Goal: Task Accomplishment & Management: Manage account settings

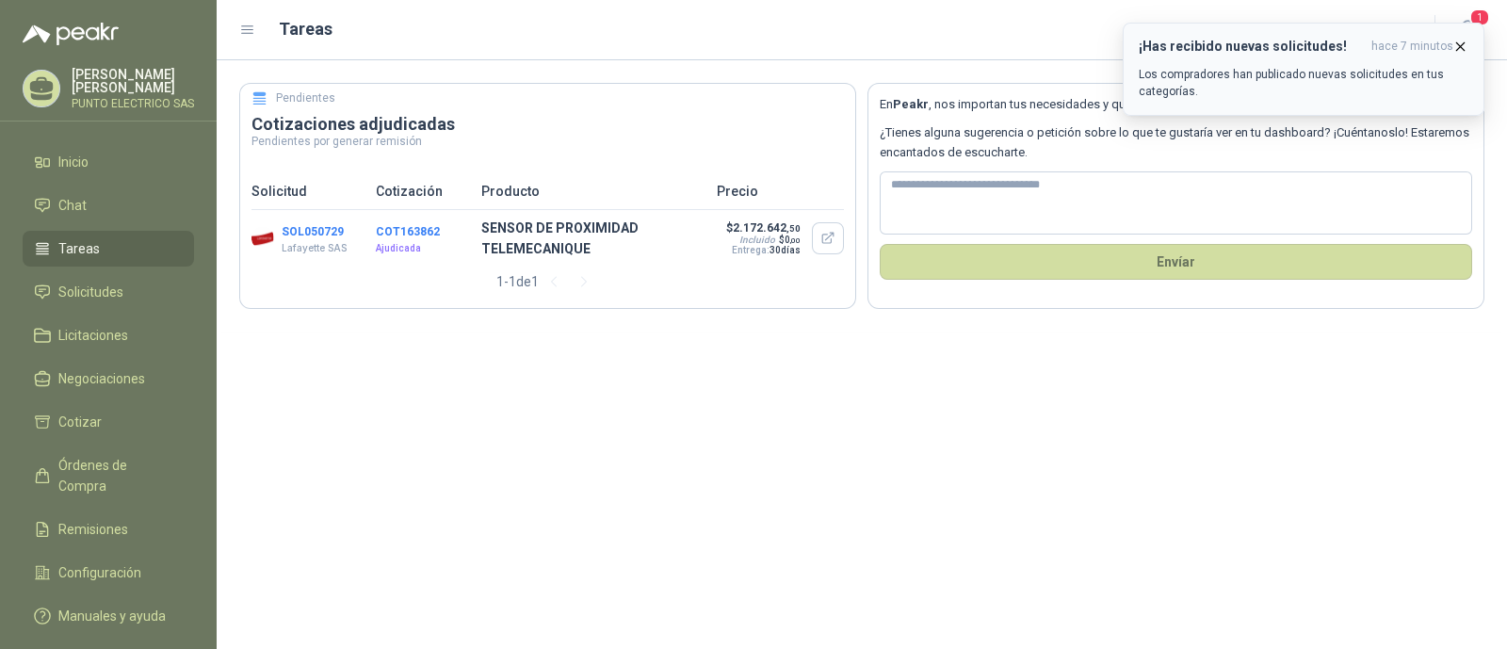
click at [1281, 57] on div "¡Has recibido nuevas solicitudes! hace 7 minutos Los compradores han publicado …" at bounding box center [1304, 69] width 330 height 61
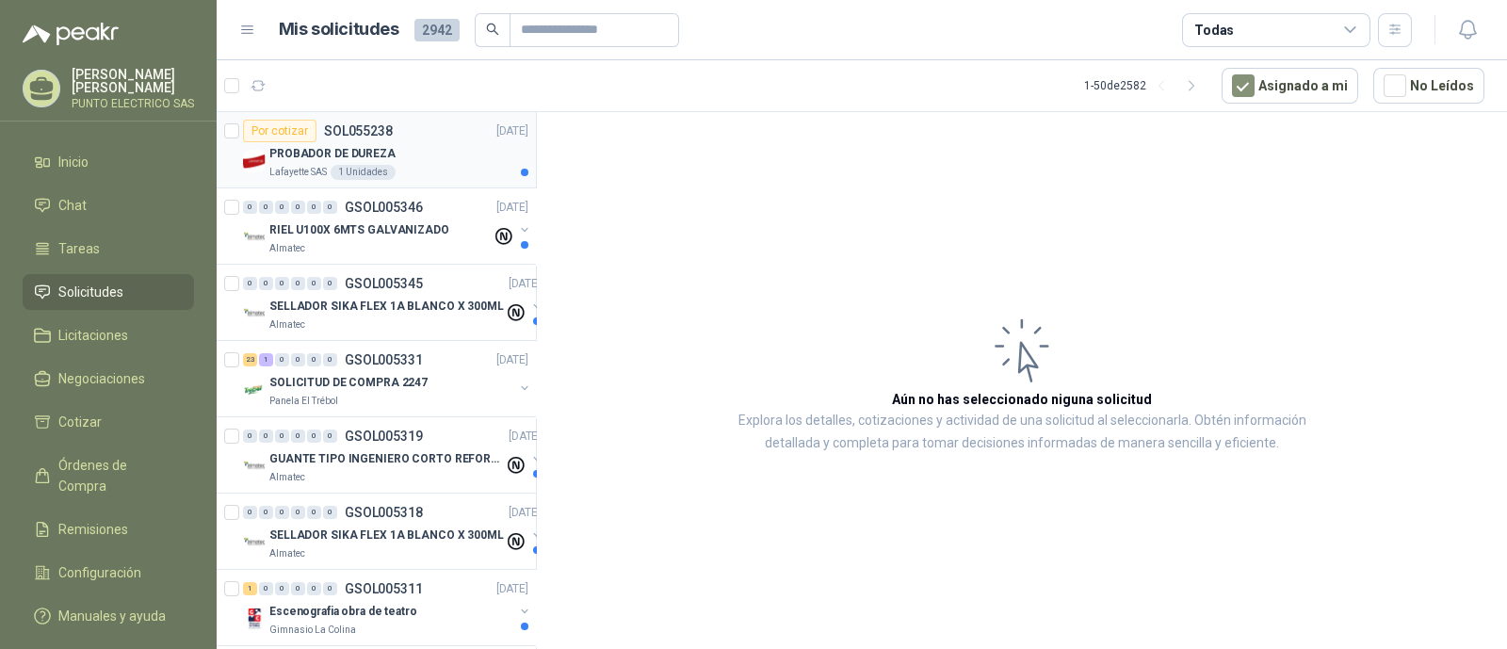
click at [444, 150] on div "PROBADOR DE DUREZA" at bounding box center [398, 153] width 259 height 23
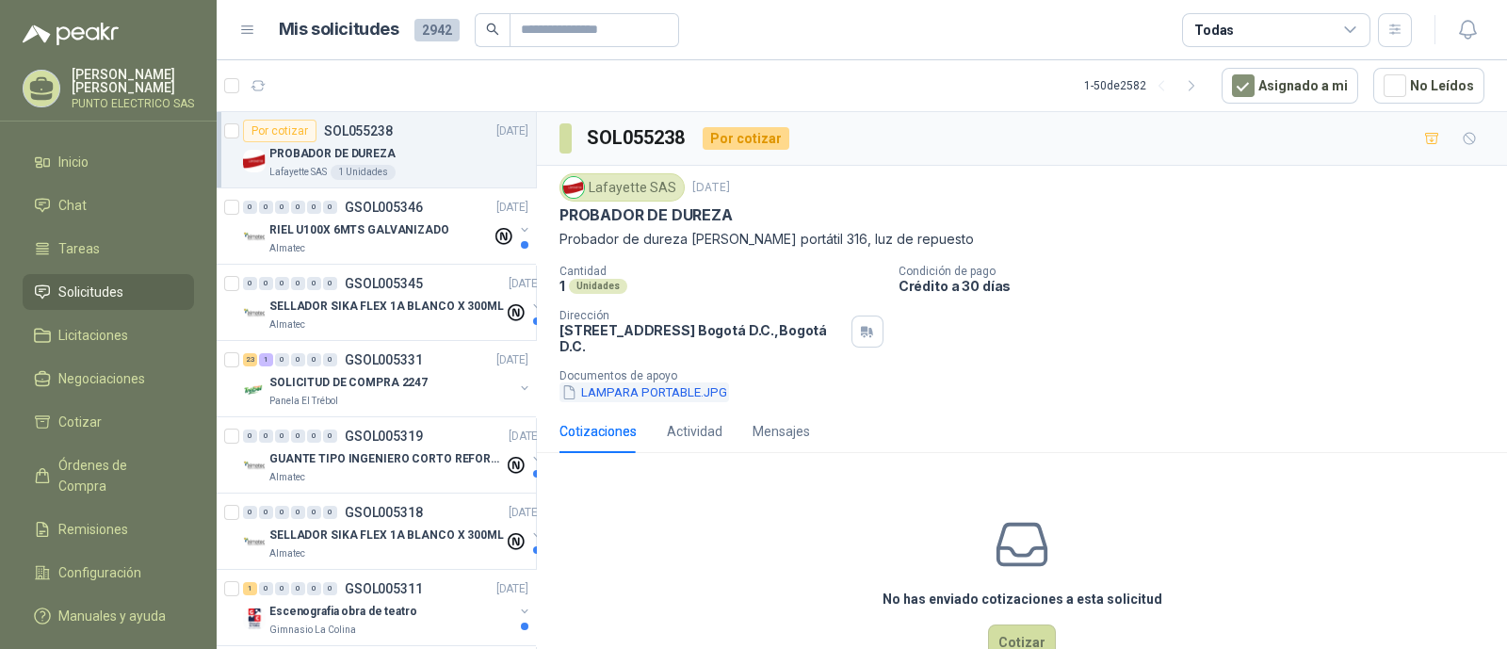
click at [665, 383] on button "LAMPARA PORTABLE.JPG" at bounding box center [645, 392] width 170 height 20
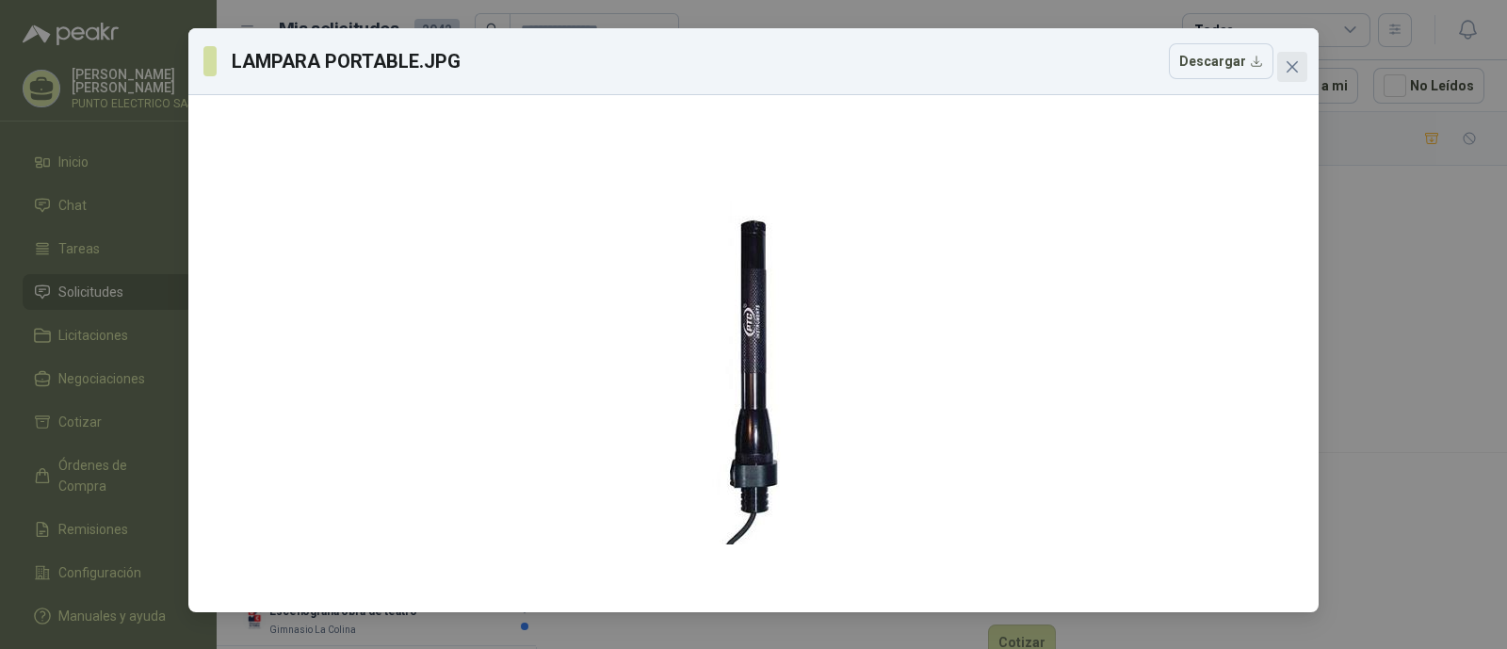
click at [1298, 77] on button "Close" at bounding box center [1292, 67] width 30 height 30
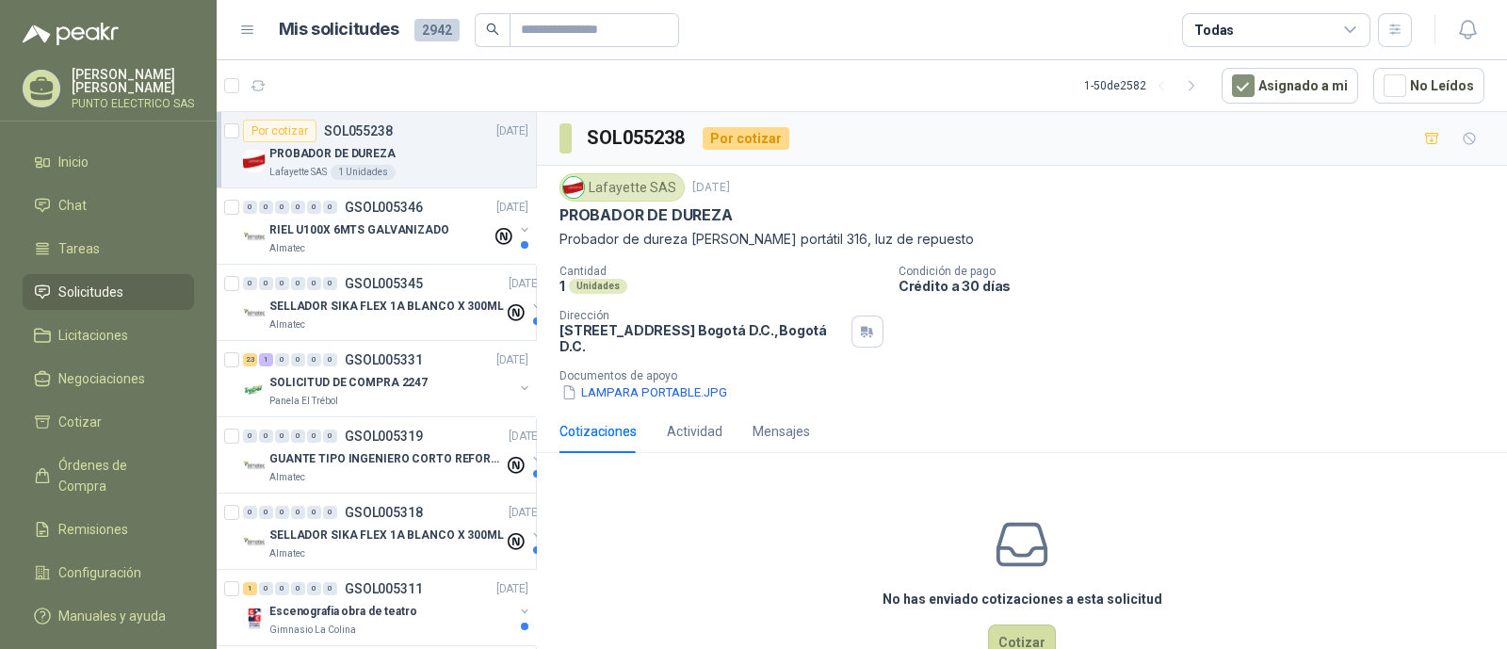
click at [223, 134] on article "Por cotizar SOL055238 [DATE] PROBADOR DE DUREZA Lafayette SAS 1 Unidades" at bounding box center [376, 150] width 319 height 76
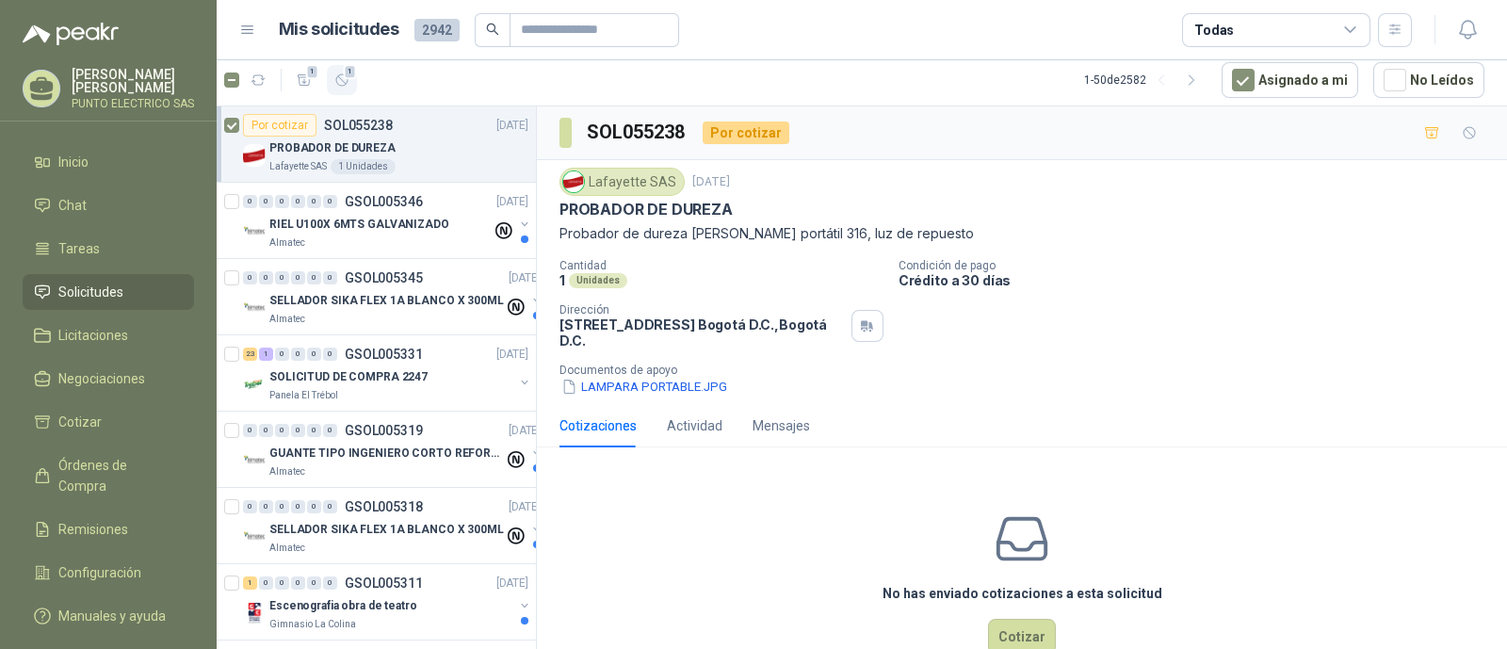
click at [351, 78] on button "1" at bounding box center [342, 80] width 30 height 30
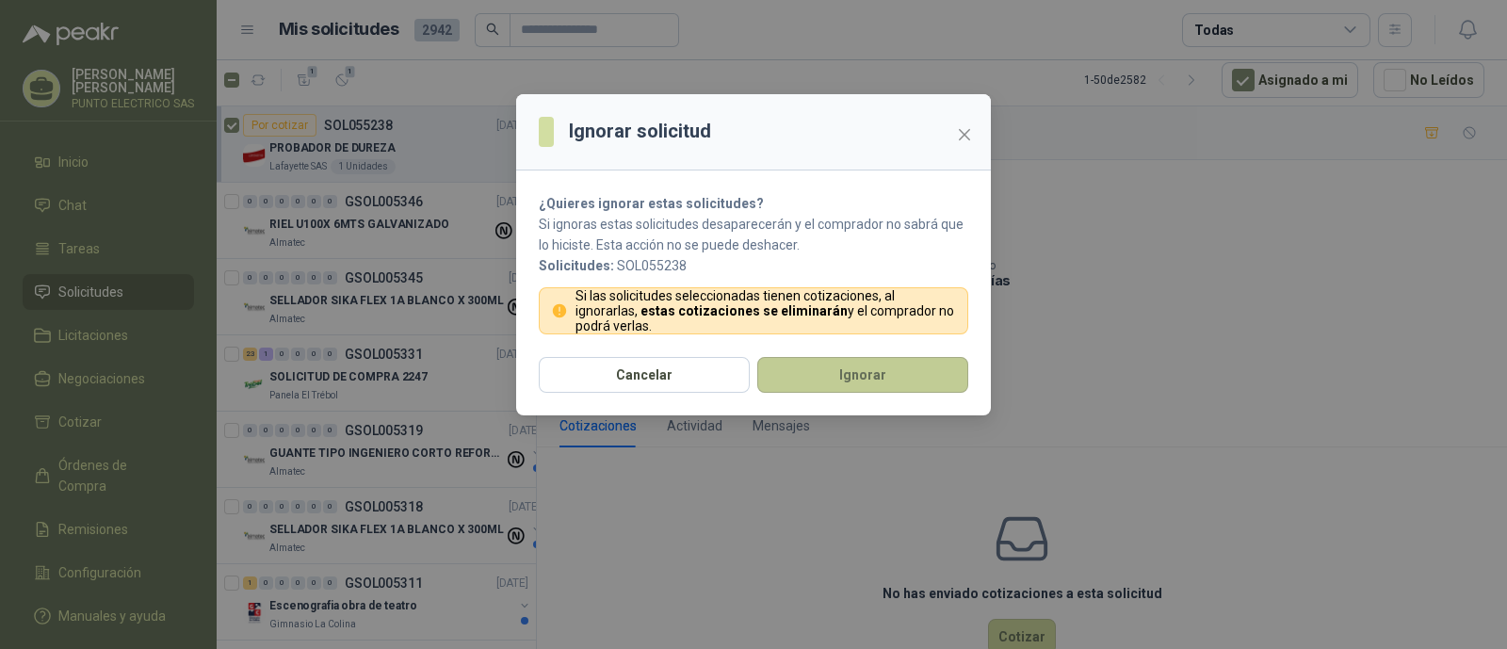
click at [848, 371] on button "Ignorar" at bounding box center [862, 375] width 211 height 36
